Goal: Navigation & Orientation: Find specific page/section

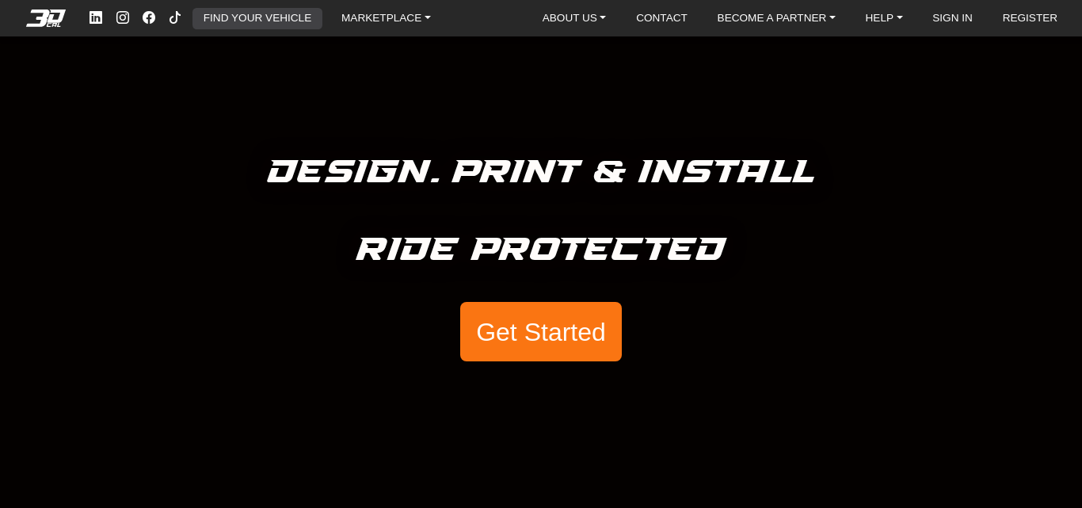
click at [233, 9] on link "FIND YOUR VEHICLE" at bounding box center [257, 18] width 120 height 21
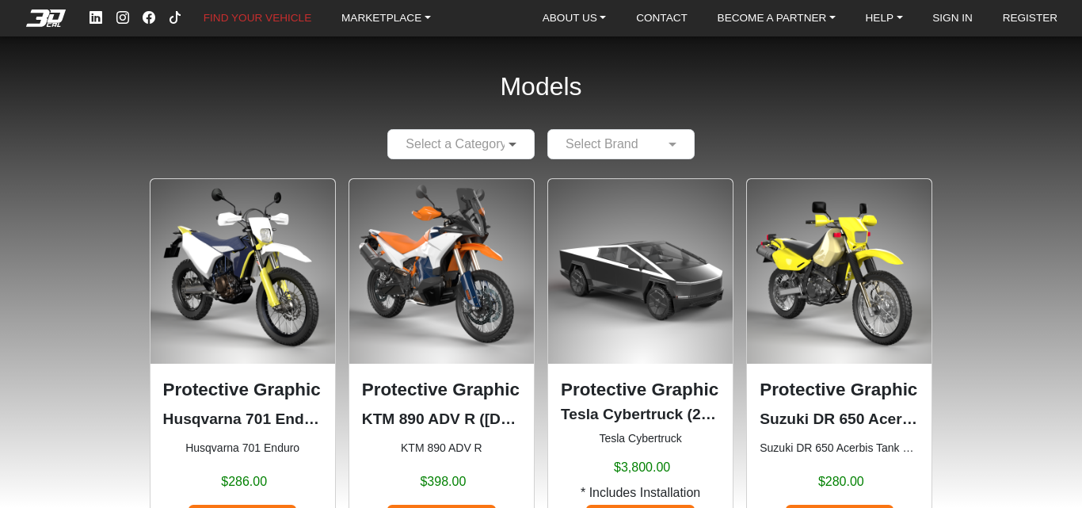
click at [521, 147] on span at bounding box center [515, 144] width 20 height 19
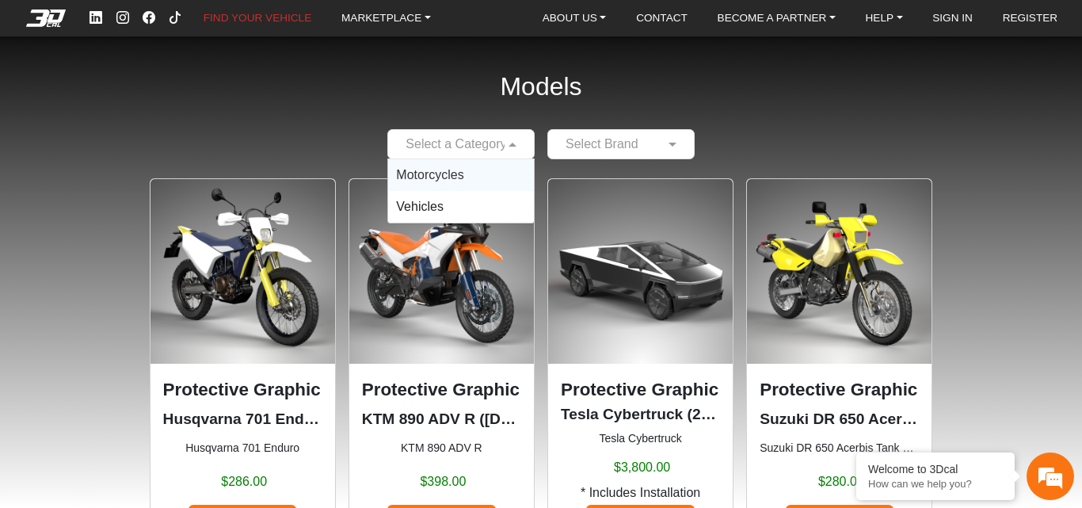
click at [449, 172] on span "Motorcycles" at bounding box center [429, 174] width 67 height 13
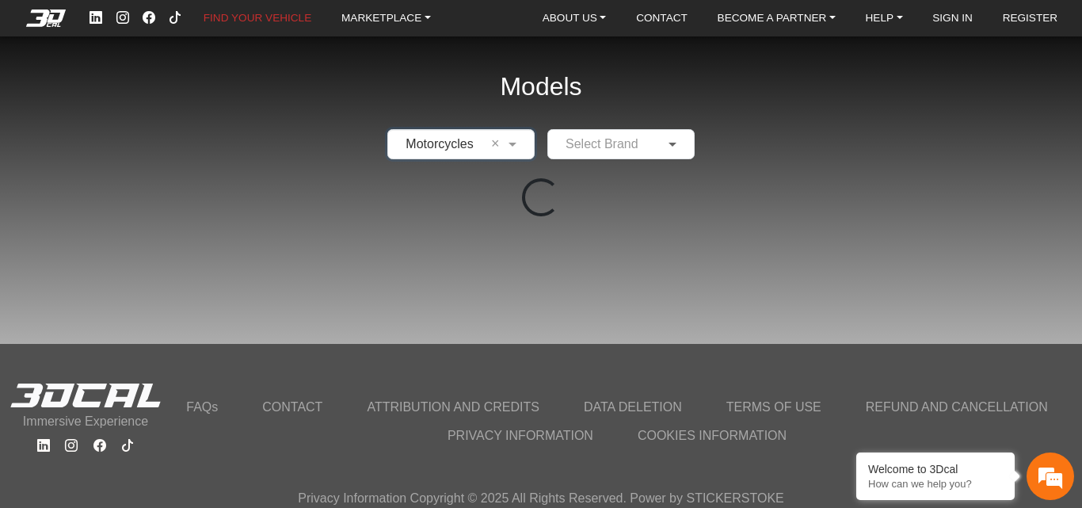
click at [674, 150] on span at bounding box center [675, 144] width 20 height 19
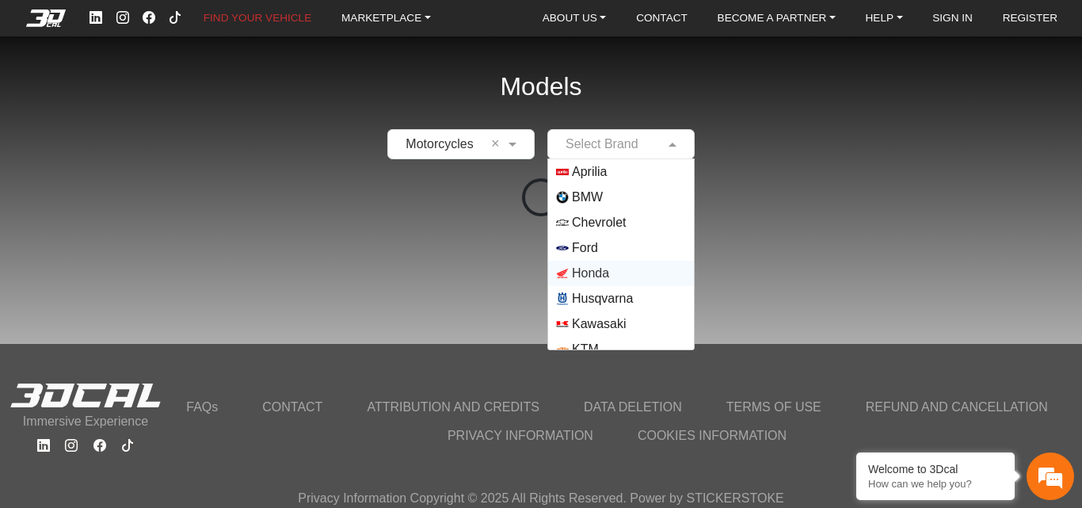
click at [580, 277] on span "Honda" at bounding box center [590, 273] width 37 height 19
